Goal: Transaction & Acquisition: Purchase product/service

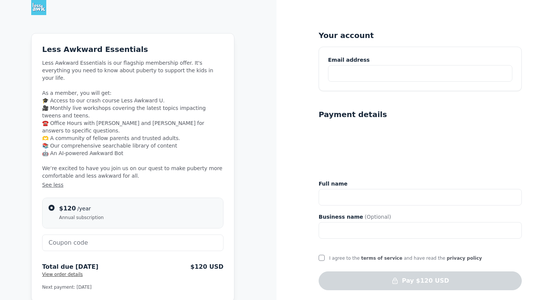
scroll to position [17, 0]
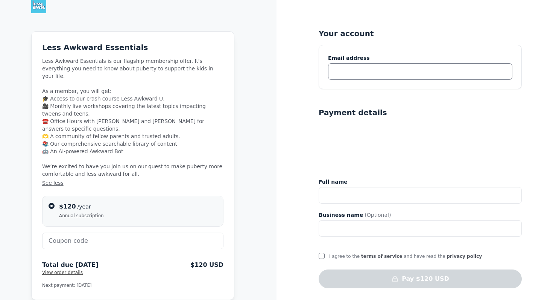
click at [381, 71] on input "text" at bounding box center [420, 71] width 184 height 17
type input "redfalcon227@yahoo.com"
type input "Valerie L Falcone"
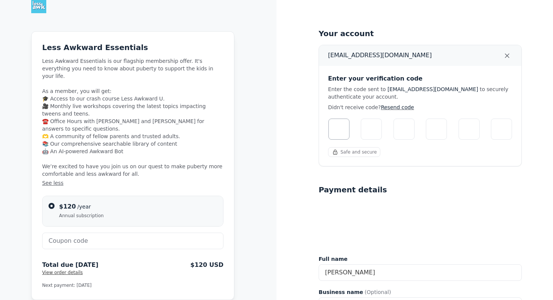
scroll to position [26, 0]
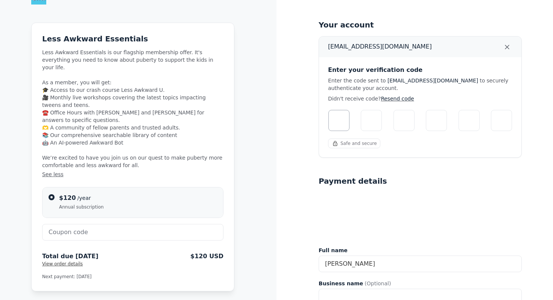
type input "0"
type input "6"
type input "5"
type input "0"
type input "8"
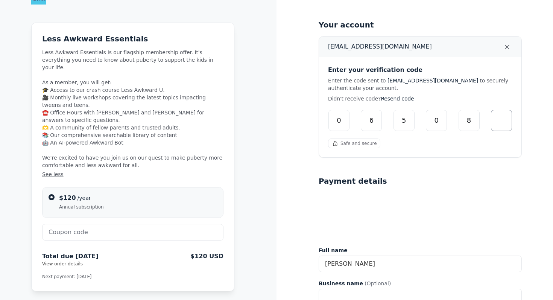
type input "2"
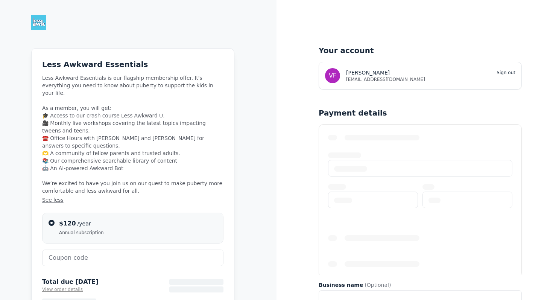
scroll to position [15, 0]
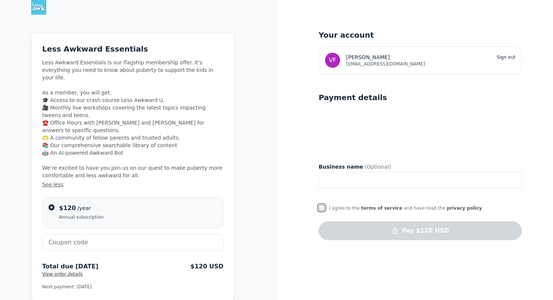
click at [322, 210] on input "I agree to the terms of service and have read the privacy policy" at bounding box center [322, 208] width 6 height 6
checkbox input "true"
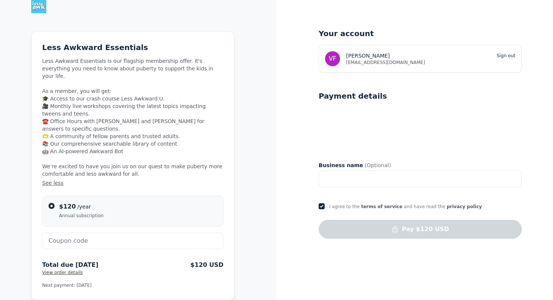
click at [397, 254] on div "Your account VF valerie falcone Sign out redfalcon227@yahoo.com Payment details…" at bounding box center [415, 149] width 277 height 332
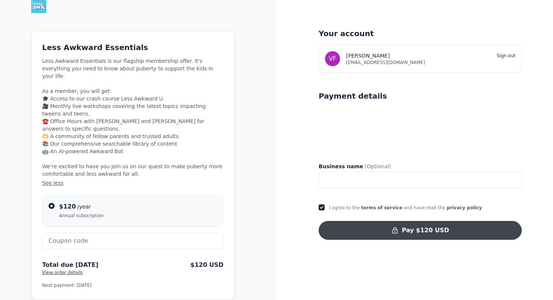
click at [425, 232] on button "Pay $120 USD" at bounding box center [420, 230] width 203 height 19
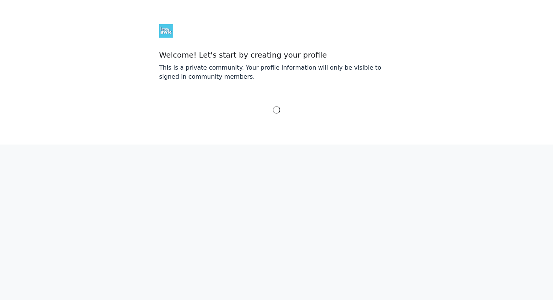
select select "Eastern Time (US & Canada)"
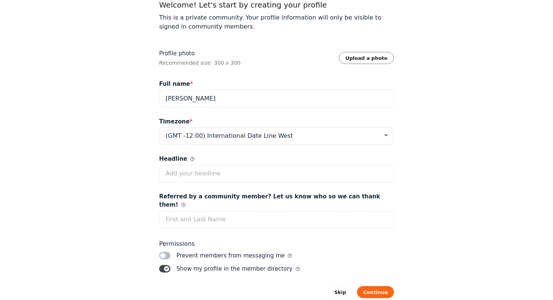
scroll to position [64, 0]
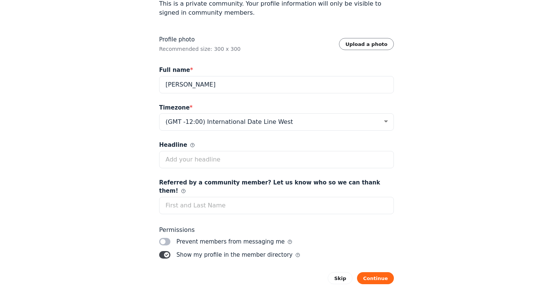
click at [165, 238] on label "Toggle switch" at bounding box center [164, 242] width 11 height 8
click at [0, 0] on input "Toggle switch" at bounding box center [0, 0] width 0 height 0
click at [169, 251] on label "Toggle switch" at bounding box center [164, 255] width 11 height 8
click at [0, 0] on input "Toggle switch" at bounding box center [0, 0] width 0 height 0
click at [382, 272] on button "Continue" at bounding box center [375, 278] width 37 height 12
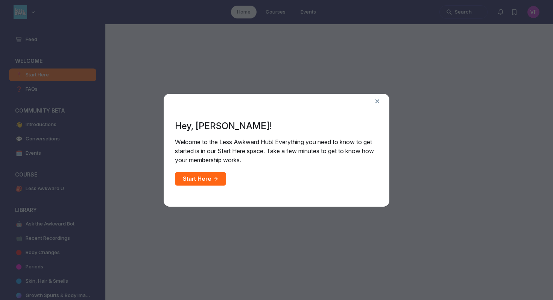
scroll to position [2194, 1442]
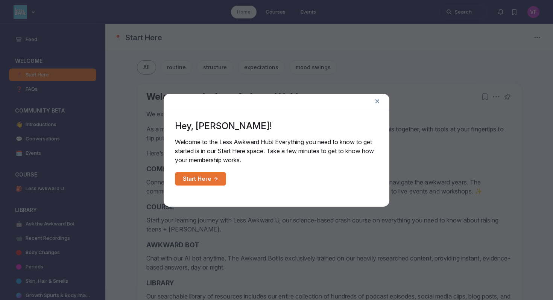
click at [197, 177] on link "Start Here →" at bounding box center [200, 179] width 51 height 14
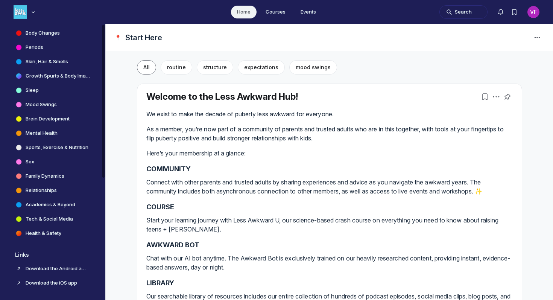
scroll to position [221, 0]
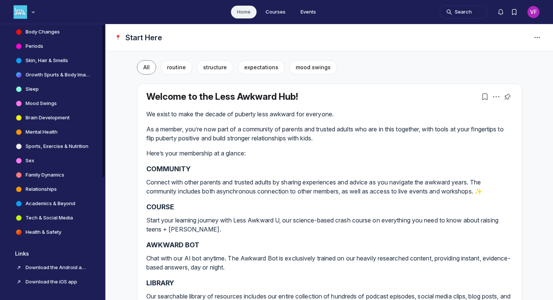
click at [43, 202] on h4 "Academics & Beyond" at bounding box center [51, 204] width 50 height 8
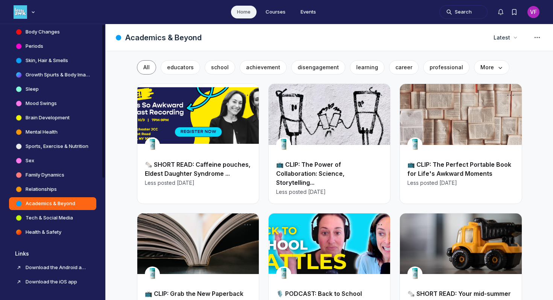
click at [48, 230] on h4 "Health & Safety" at bounding box center [44, 232] width 36 height 8
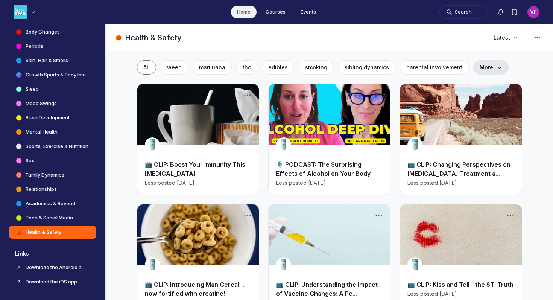
click at [483, 65] on span "More" at bounding box center [491, 68] width 23 height 8
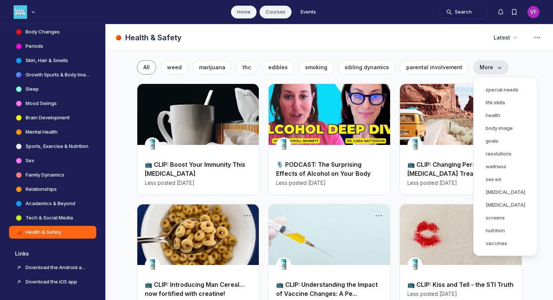
click at [273, 9] on link "Courses" at bounding box center [276, 12] width 32 height 13
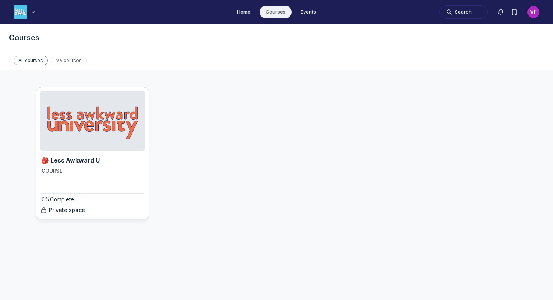
click at [91, 129] on img "Main Content" at bounding box center [92, 120] width 105 height 59
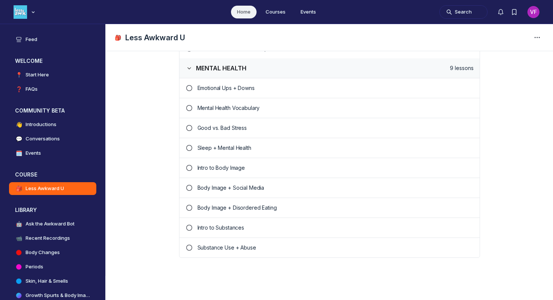
scroll to position [1013, 0]
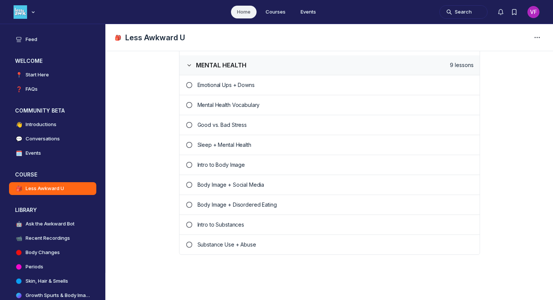
click at [223, 224] on p "Intro to Substances" at bounding box center [336, 225] width 276 height 8
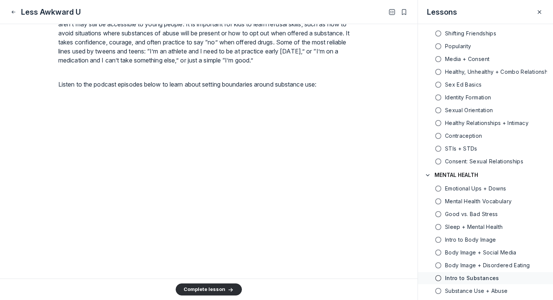
scroll to position [713, 0]
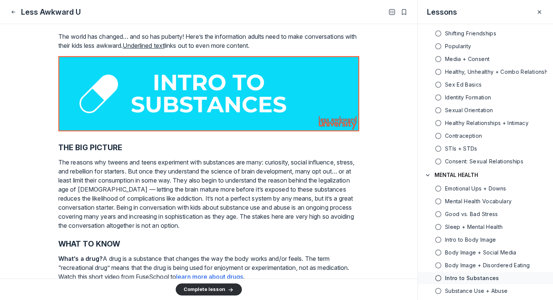
scroll to position [0, 0]
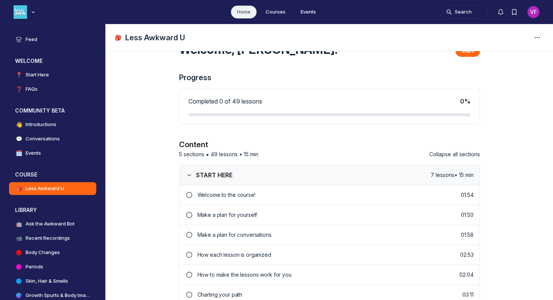
scroll to position [1013, 0]
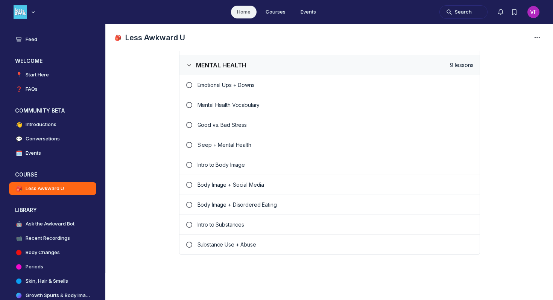
click at [225, 243] on p "Substance Use + Abuse" at bounding box center [336, 245] width 276 height 8
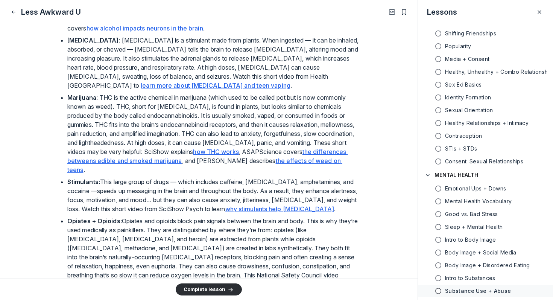
scroll to position [607, 0]
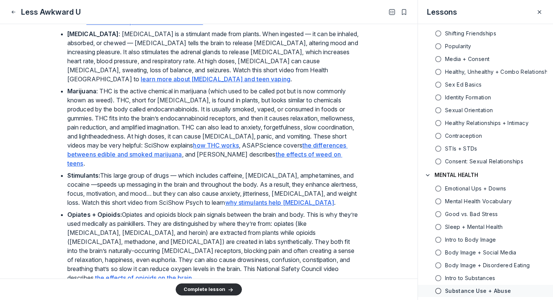
click at [200, 17] on u "how alcohol makes a person drunk" at bounding box center [208, 13] width 100 height 8
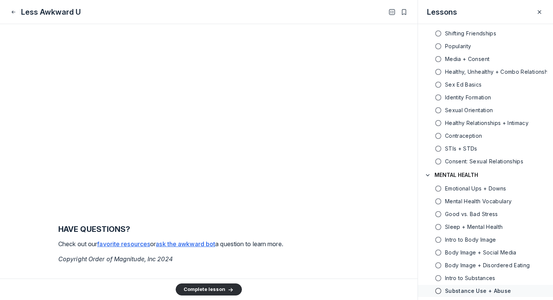
scroll to position [2088, 0]
click at [127, 242] on u "favorite resources" at bounding box center [123, 244] width 53 height 8
